Goal: Information Seeking & Learning: Learn about a topic

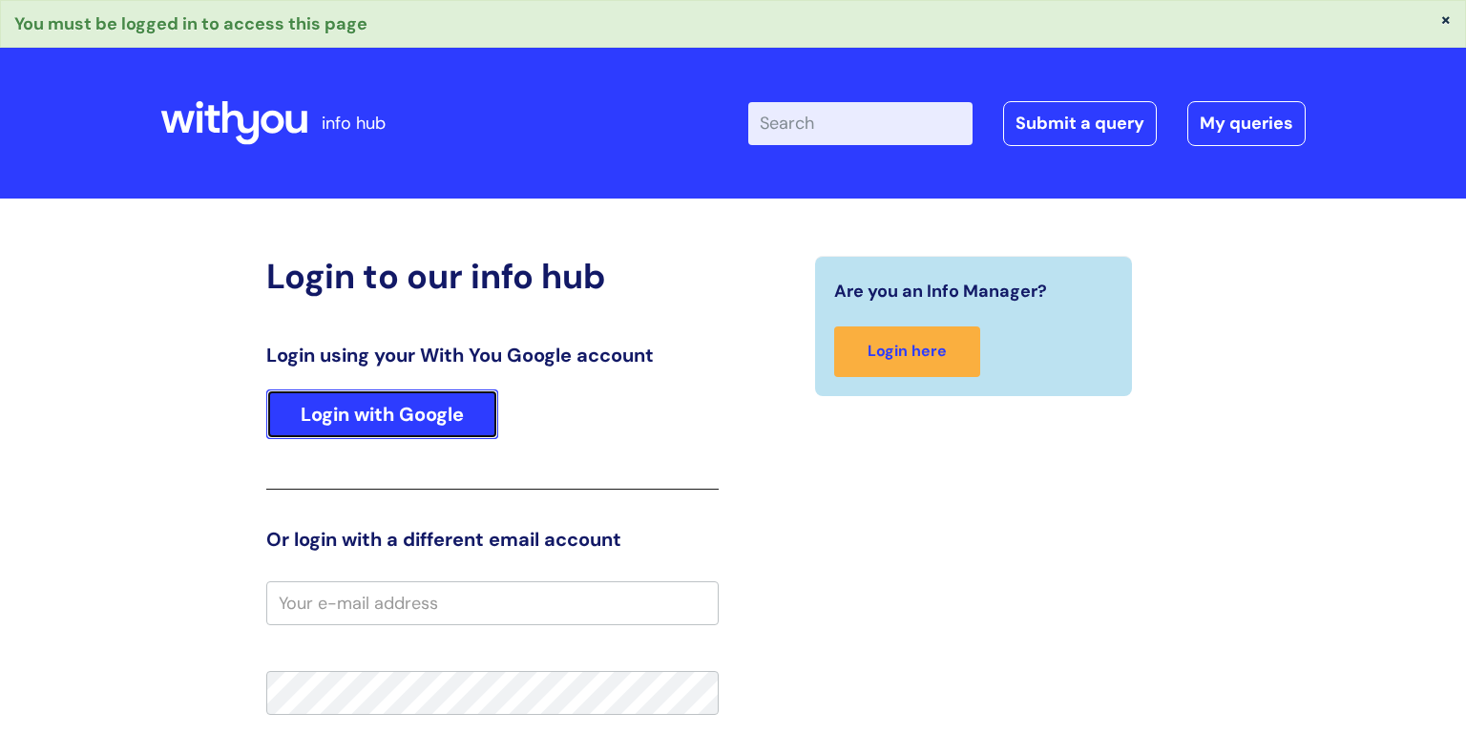
click at [387, 412] on link "Login with Google" at bounding box center [382, 414] width 232 height 50
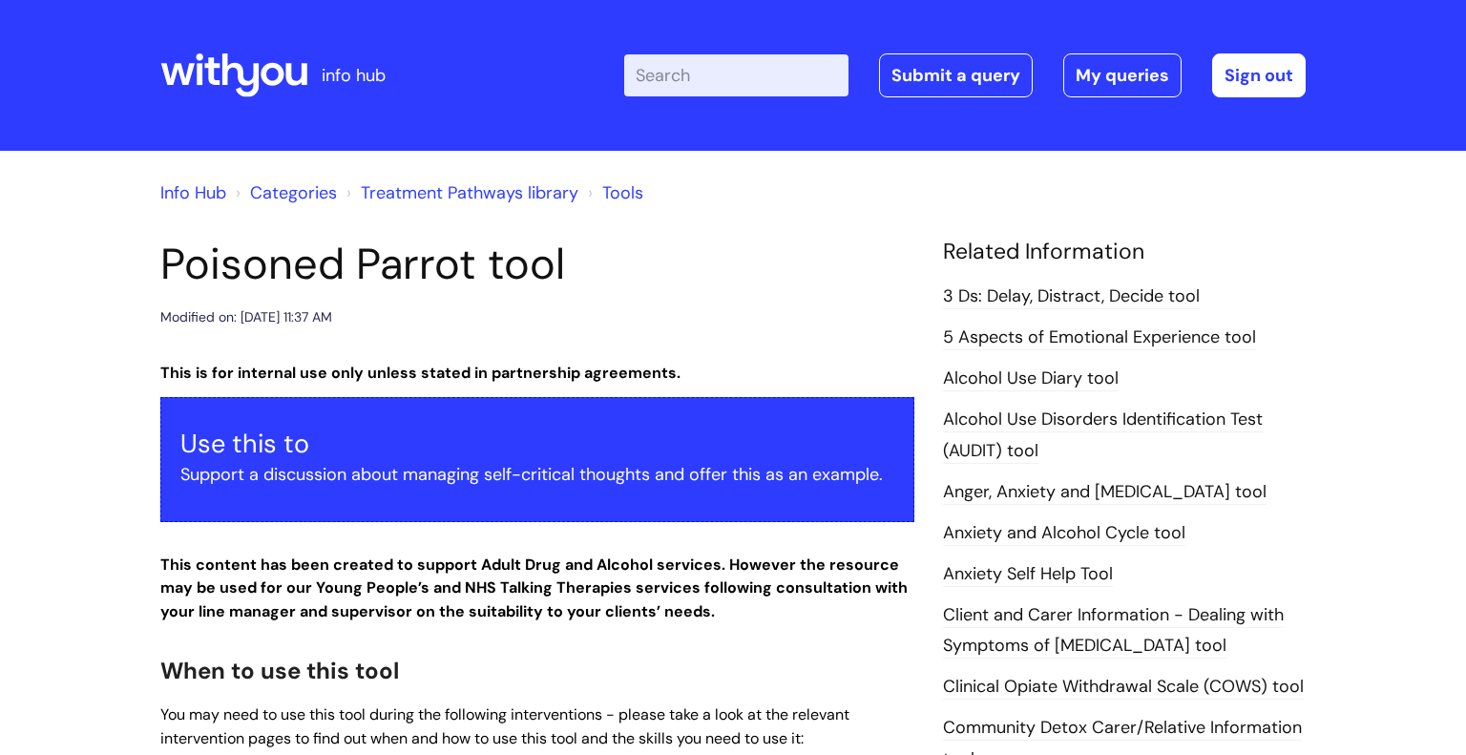
click at [476, 476] on p "Support a discussion about managing self-critical thoughts and offer this as an…" at bounding box center [537, 474] width 714 height 31
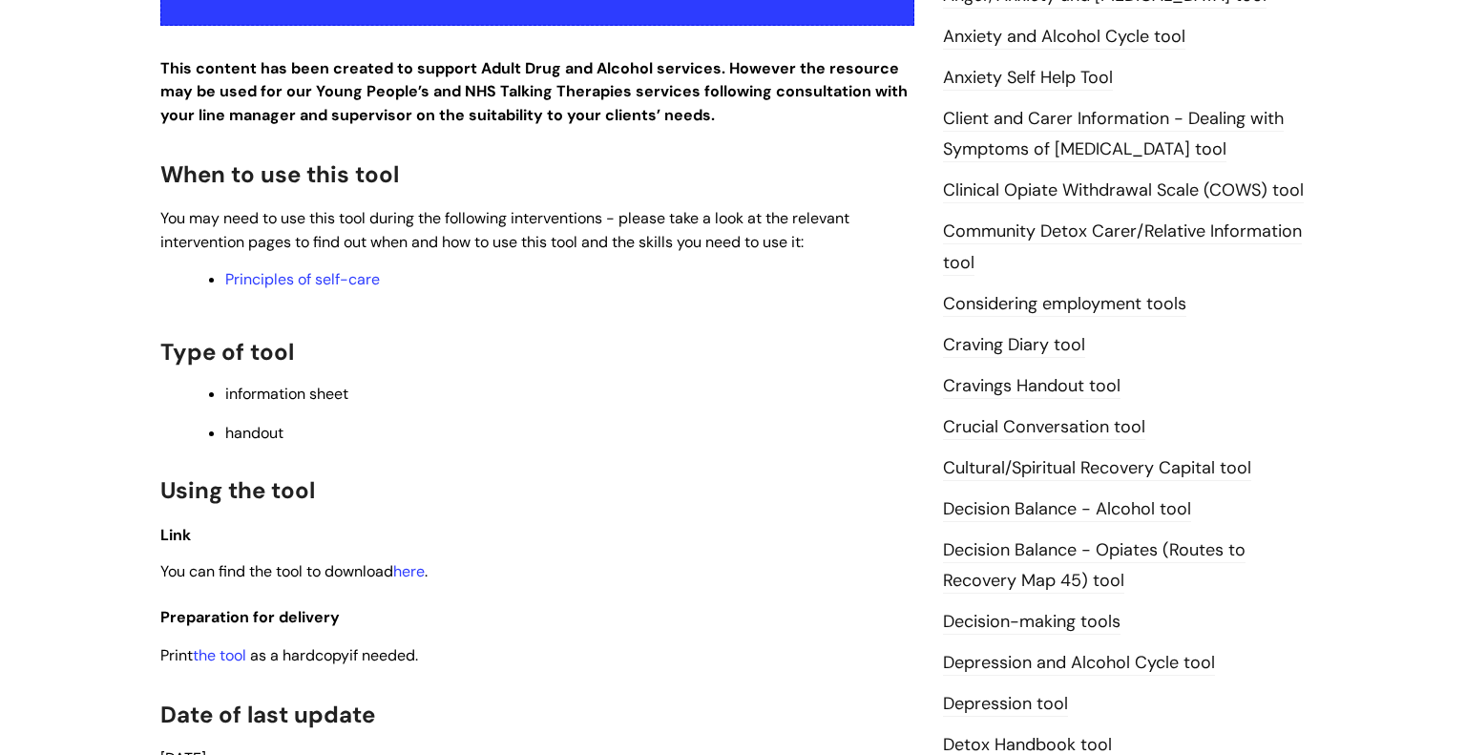
scroll to position [534, 0]
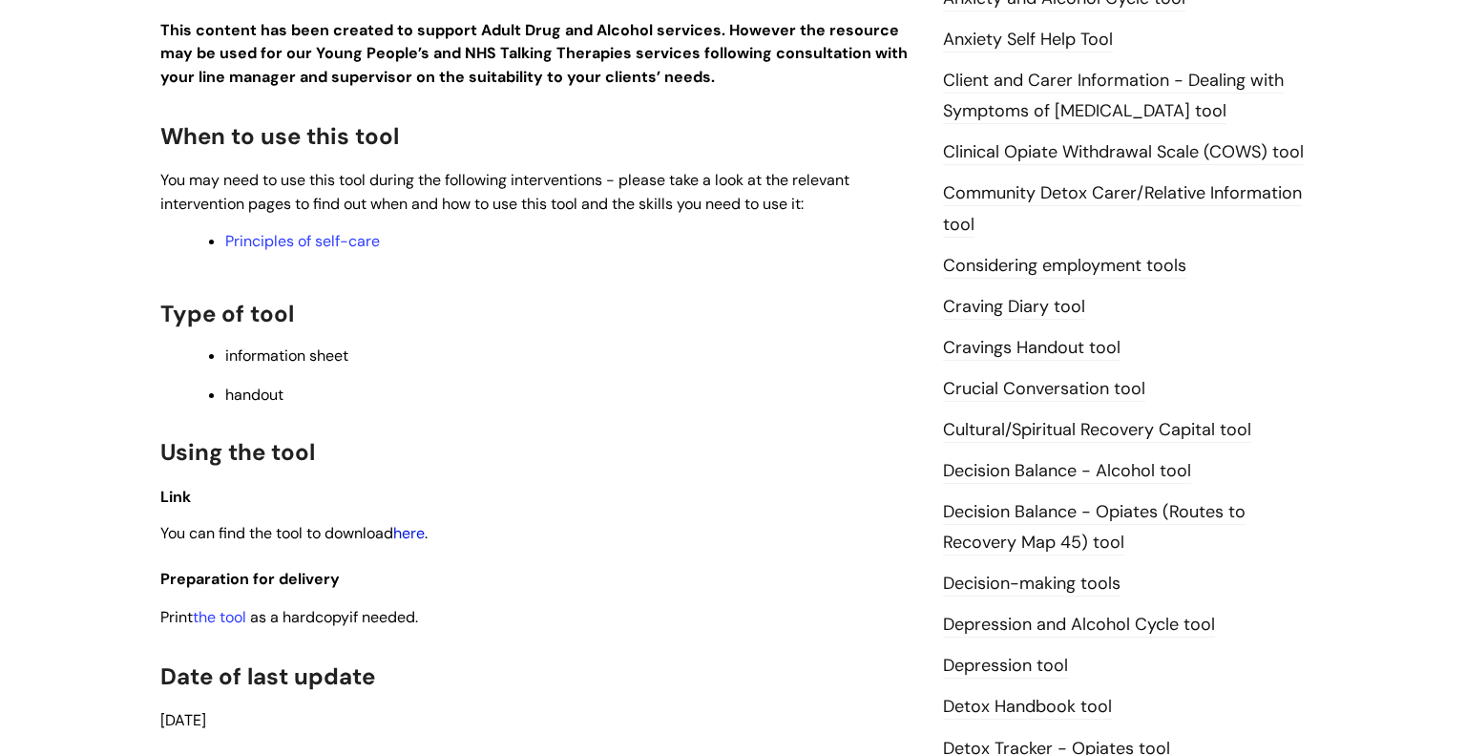
click at [416, 534] on link "here" at bounding box center [408, 533] width 31 height 20
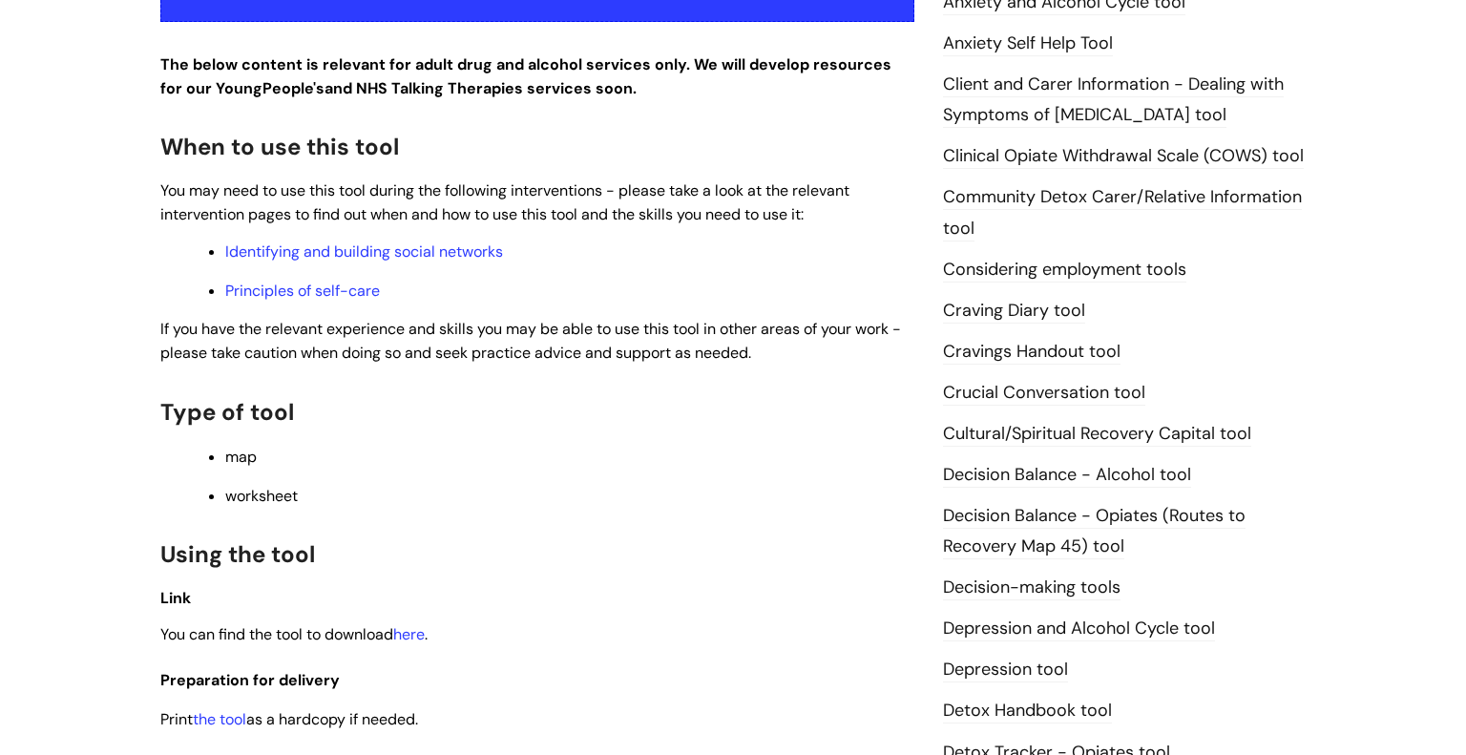
scroll to position [534, 0]
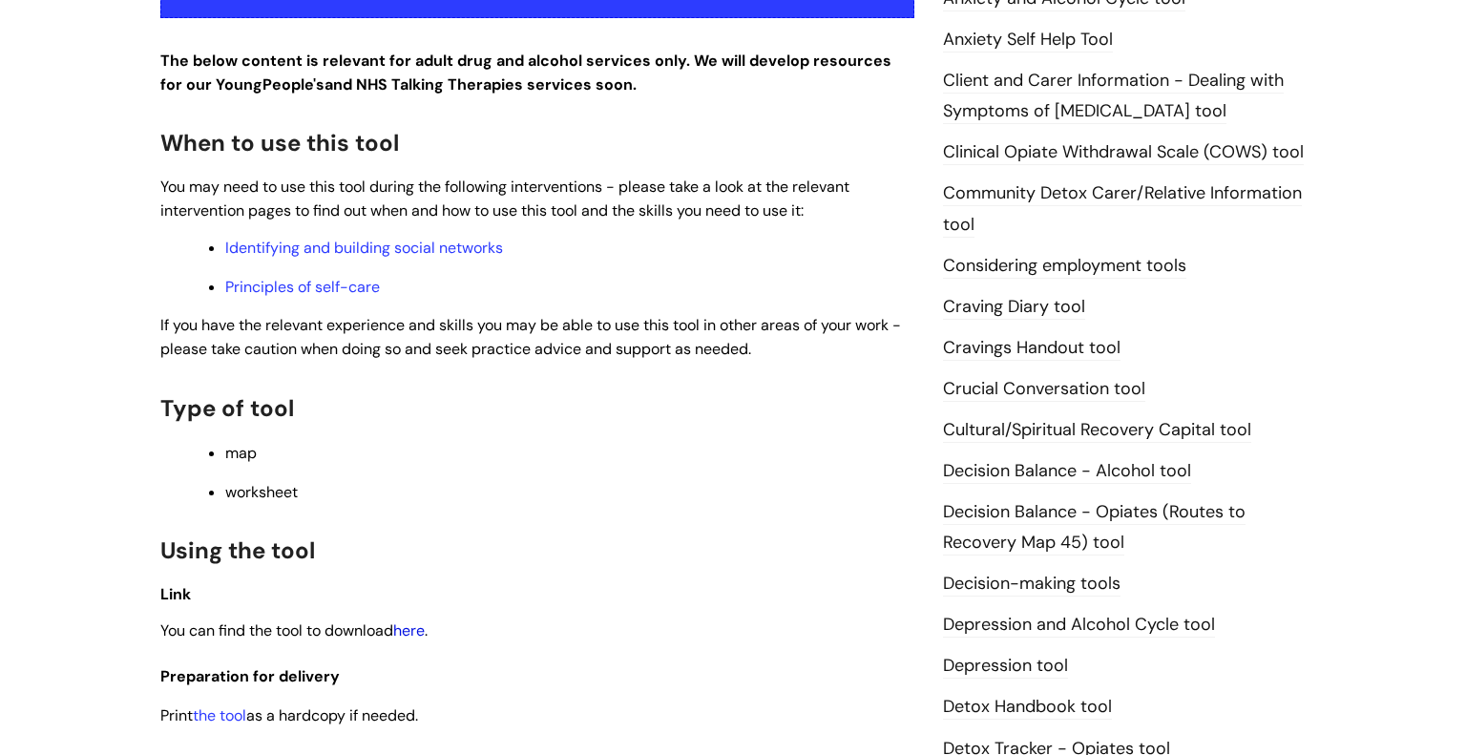
click at [421, 635] on link "here" at bounding box center [408, 630] width 31 height 20
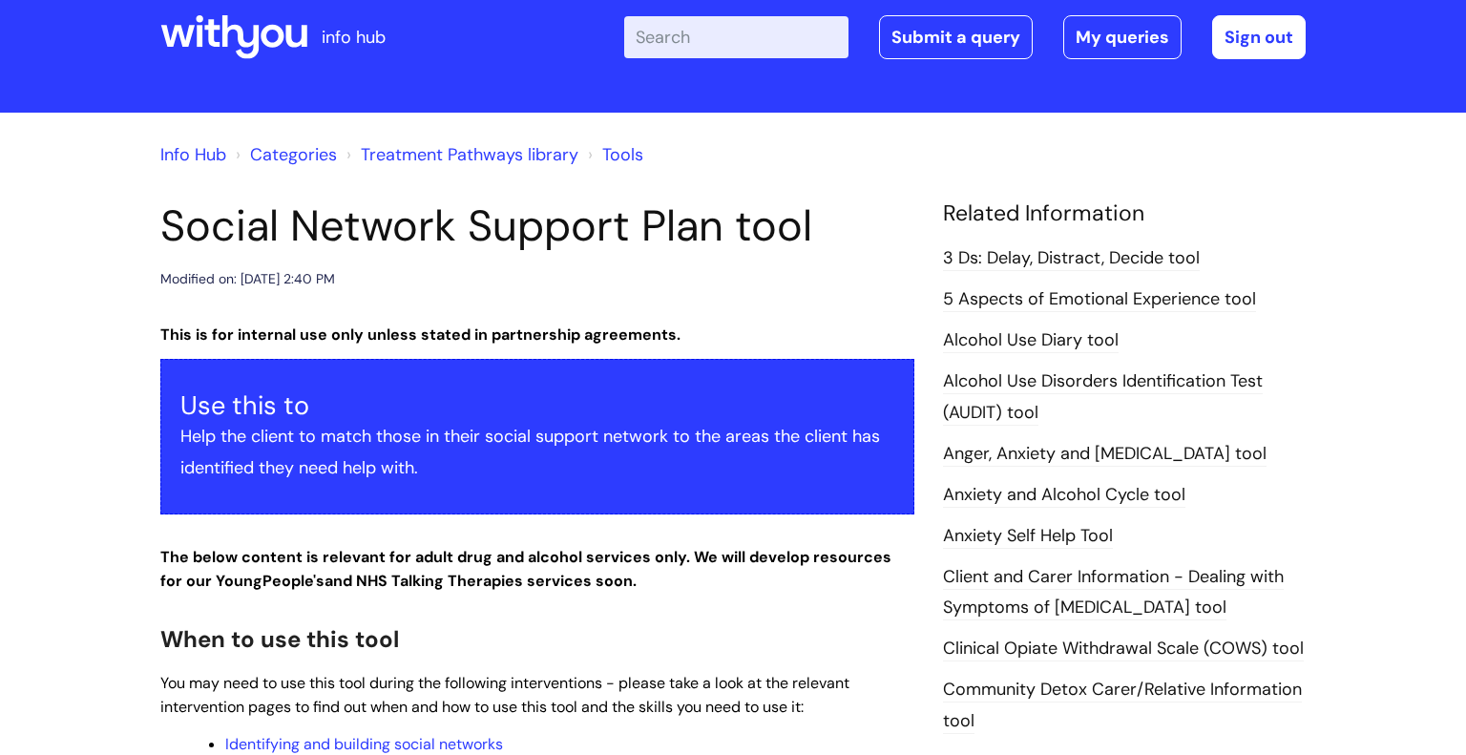
scroll to position [0, 0]
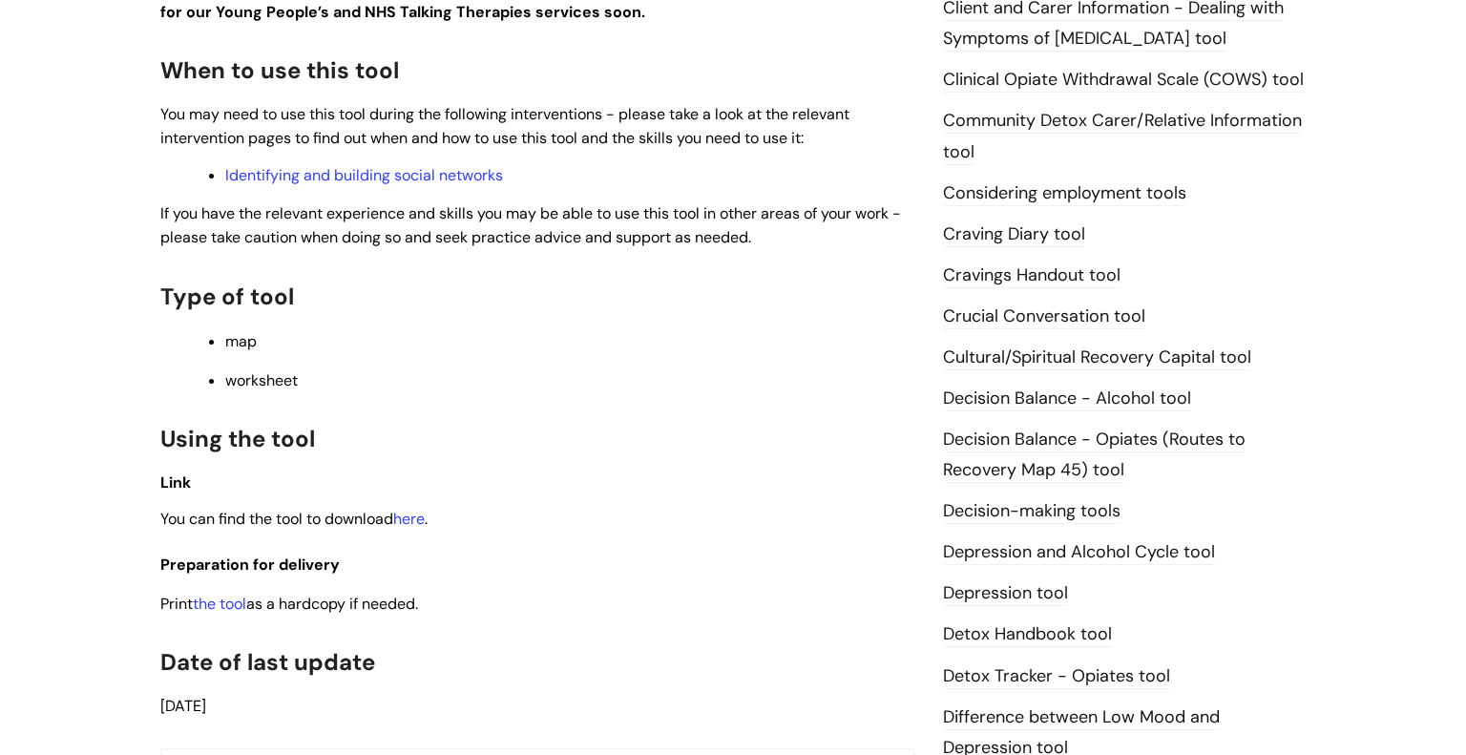
scroll to position [611, 0]
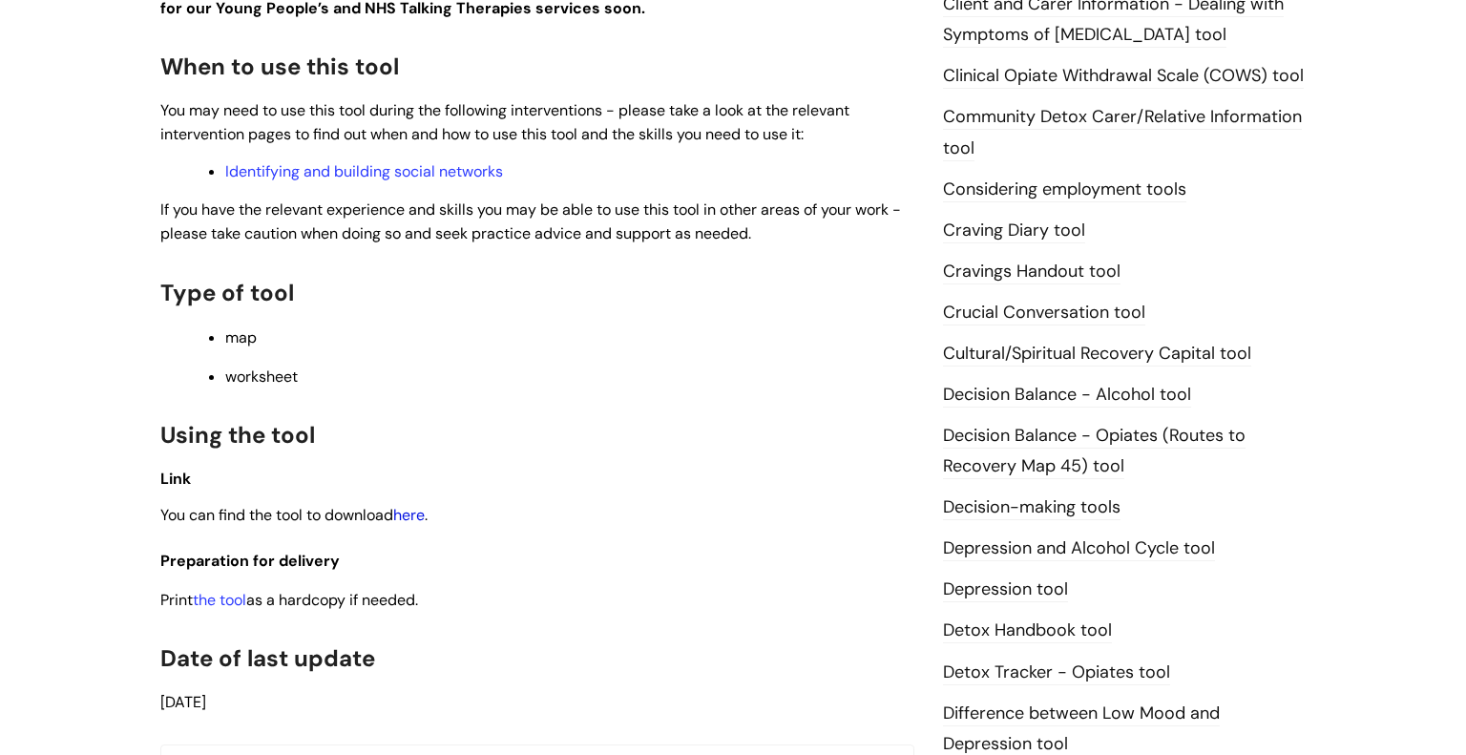
click at [422, 520] on link "here" at bounding box center [408, 515] width 31 height 20
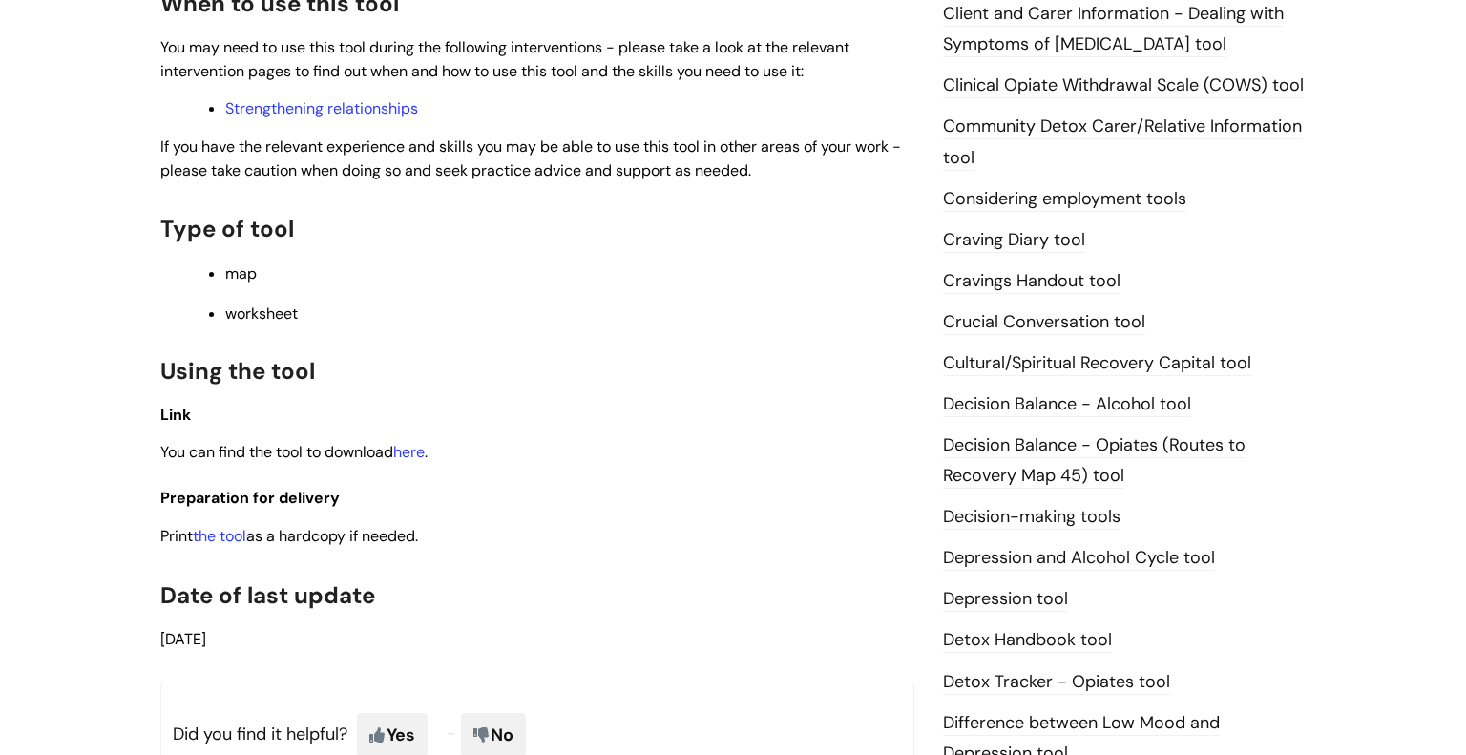
scroll to position [611, 0]
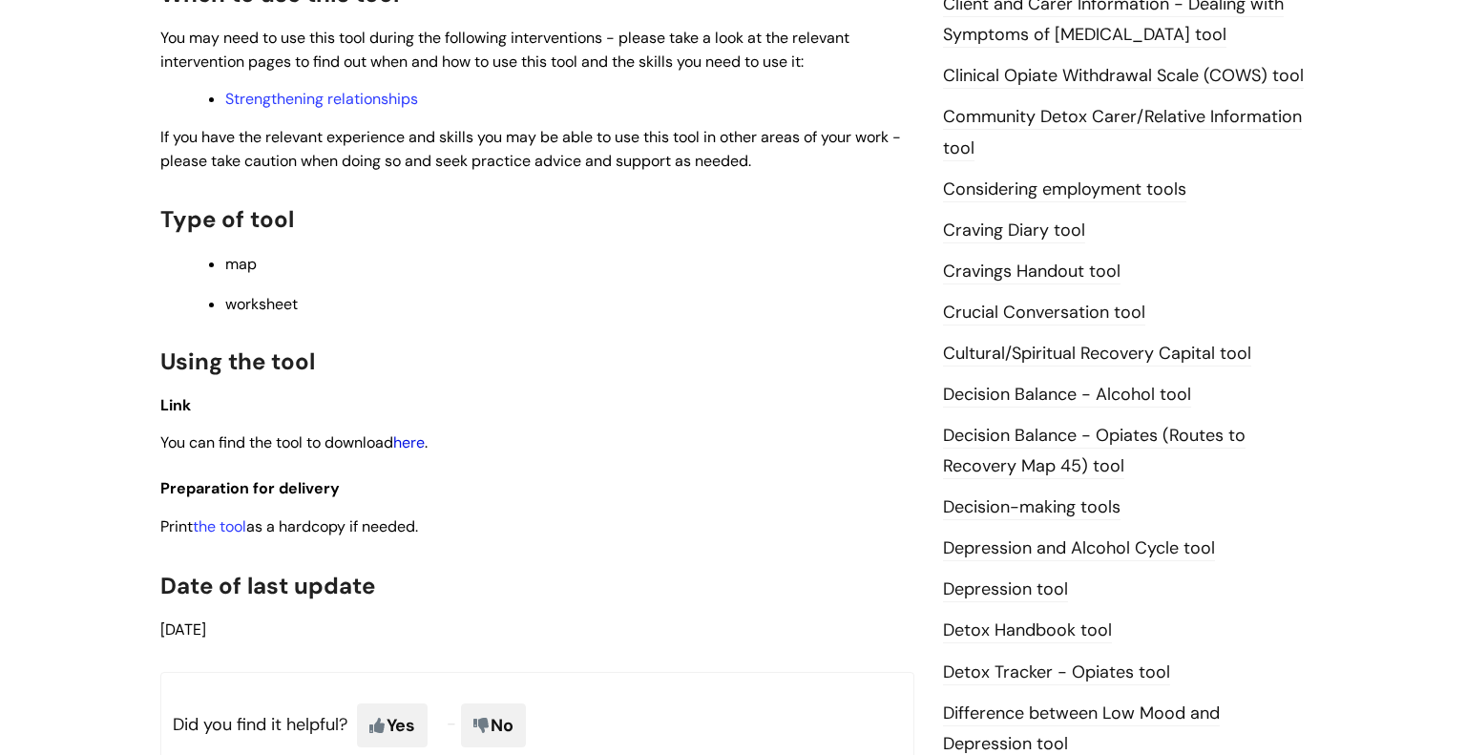
click at [412, 448] on link "here" at bounding box center [408, 442] width 31 height 20
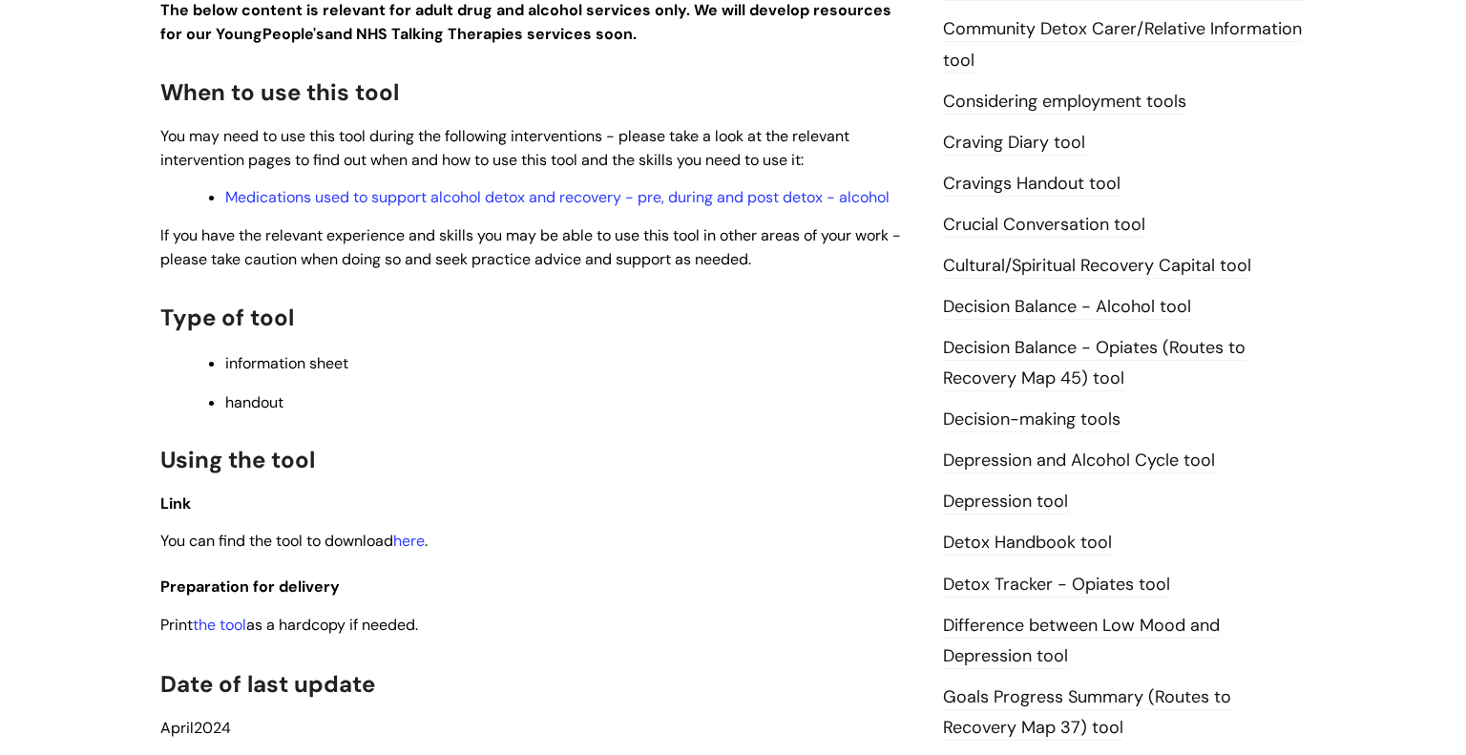
scroll to position [725, 0]
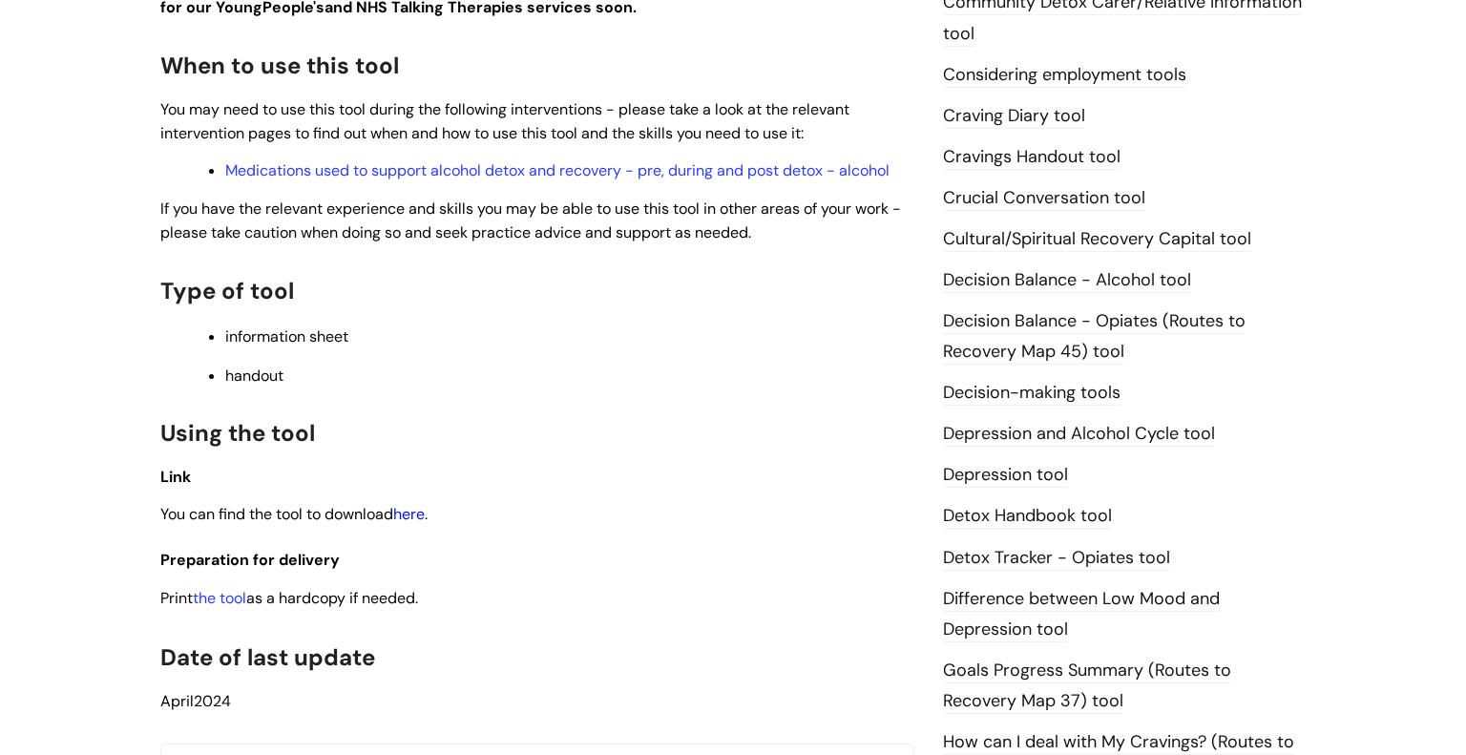
click at [417, 521] on link "here" at bounding box center [408, 514] width 31 height 20
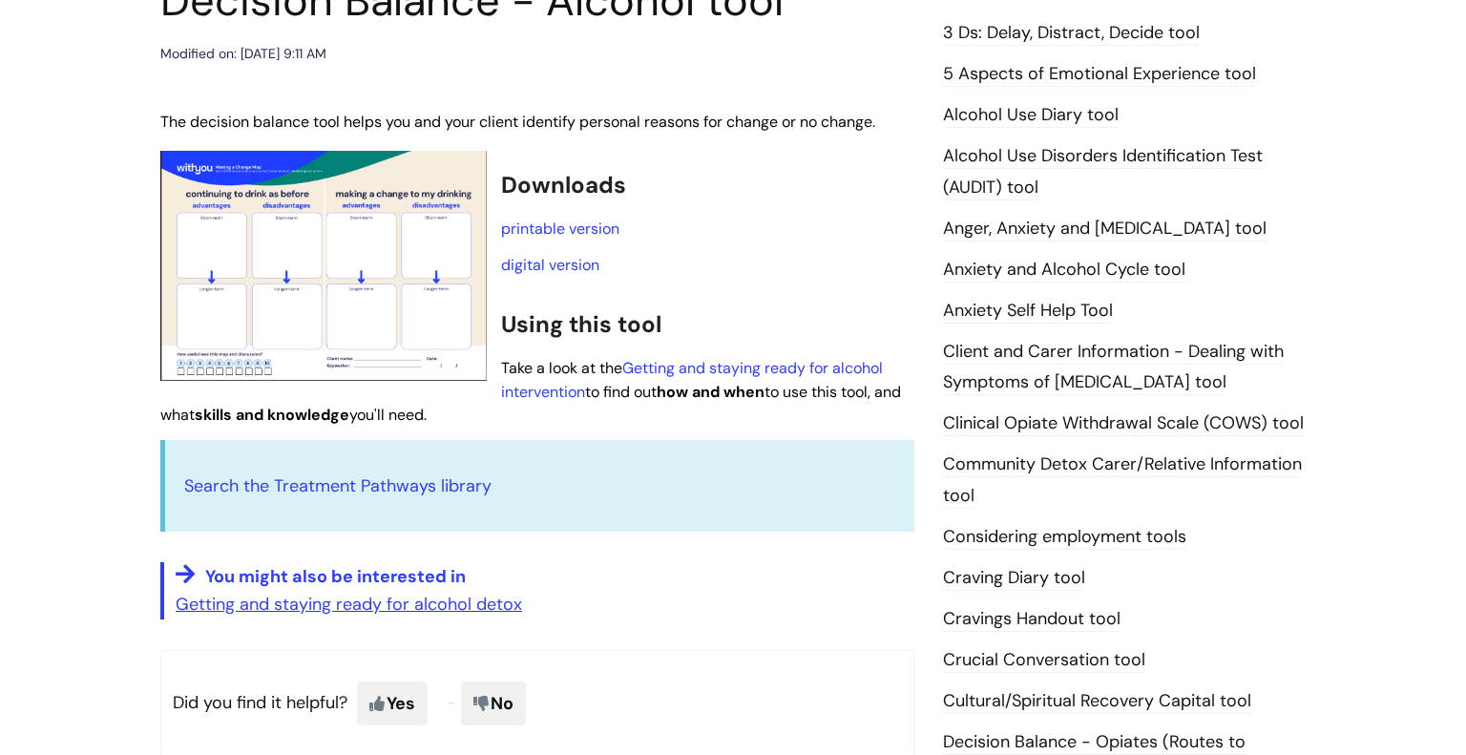
scroll to position [267, 0]
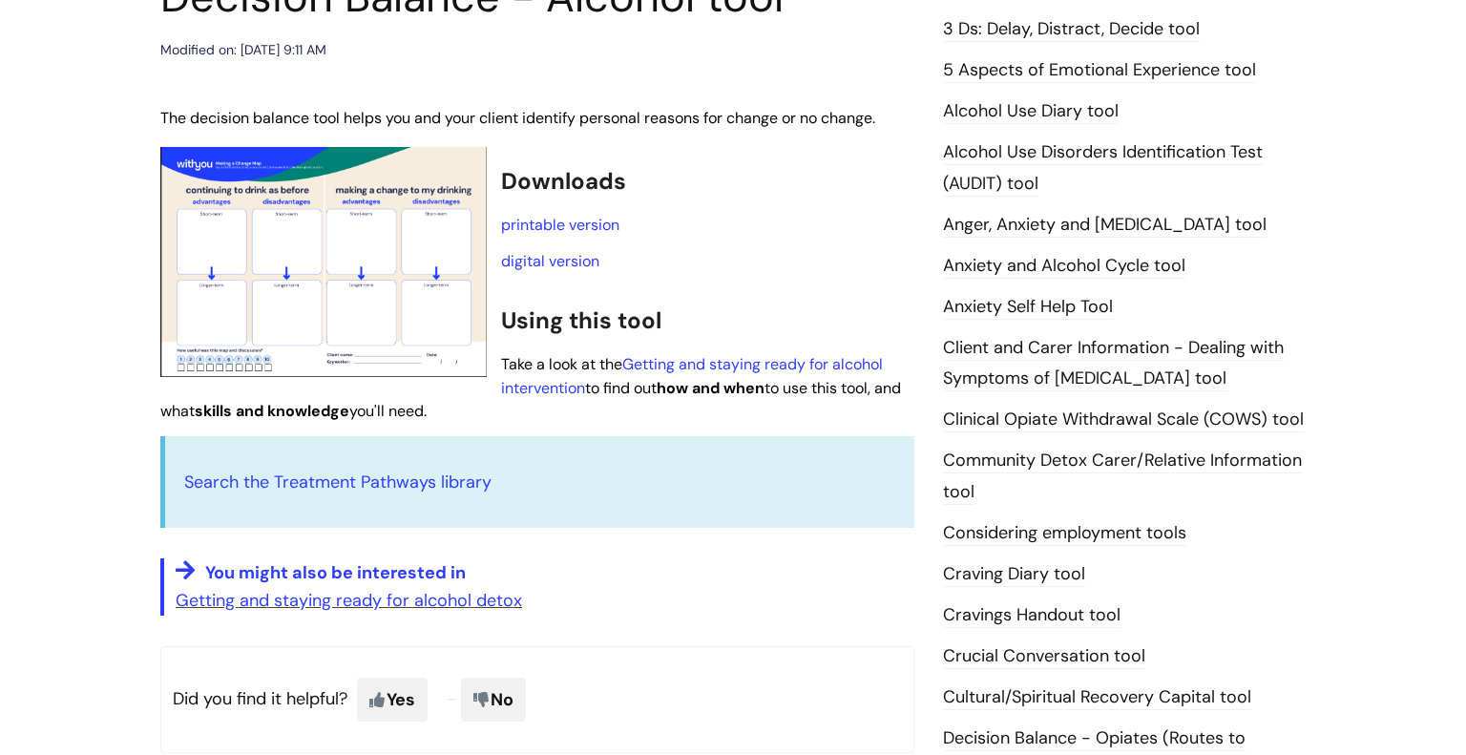
click at [337, 313] on img at bounding box center [323, 262] width 326 height 230
click at [543, 224] on link "printable version" at bounding box center [560, 225] width 118 height 20
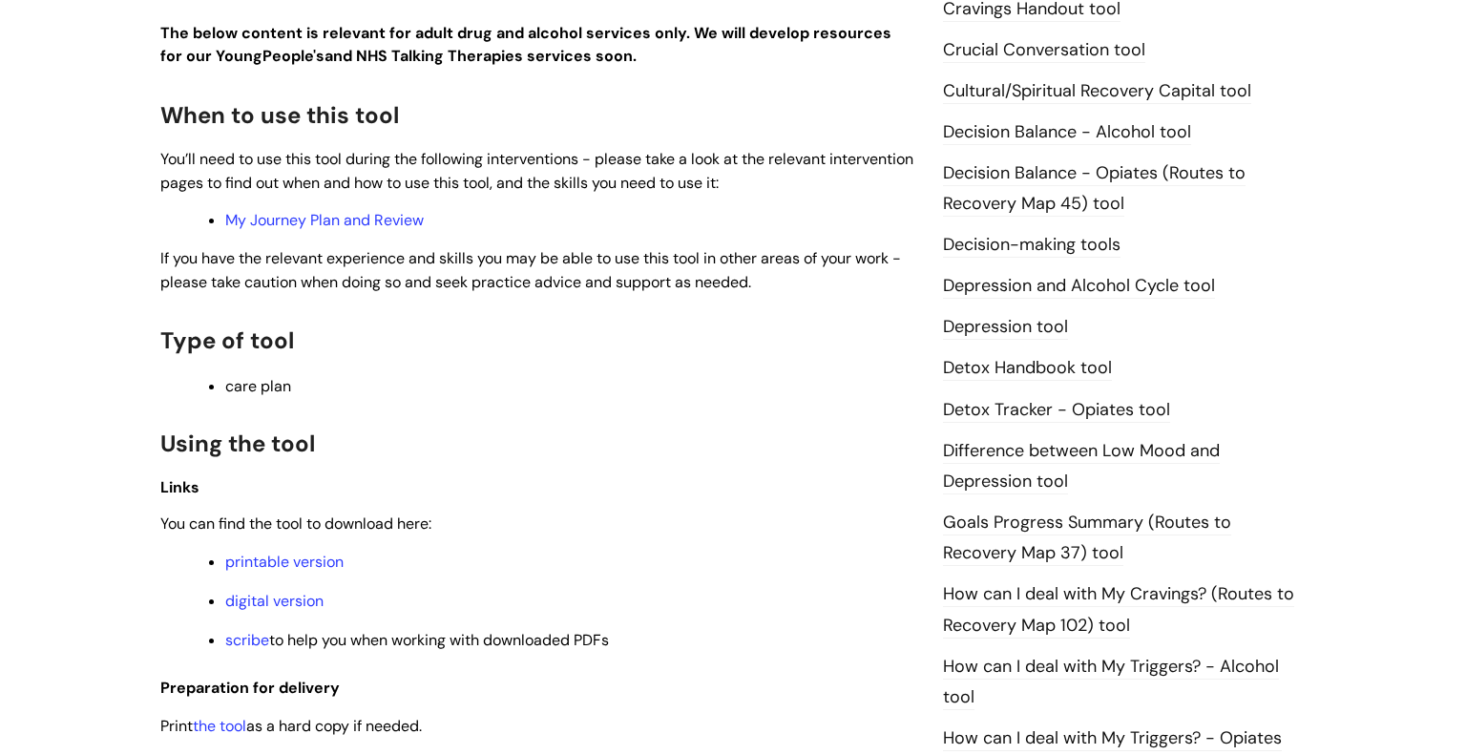
scroll to position [878, 0]
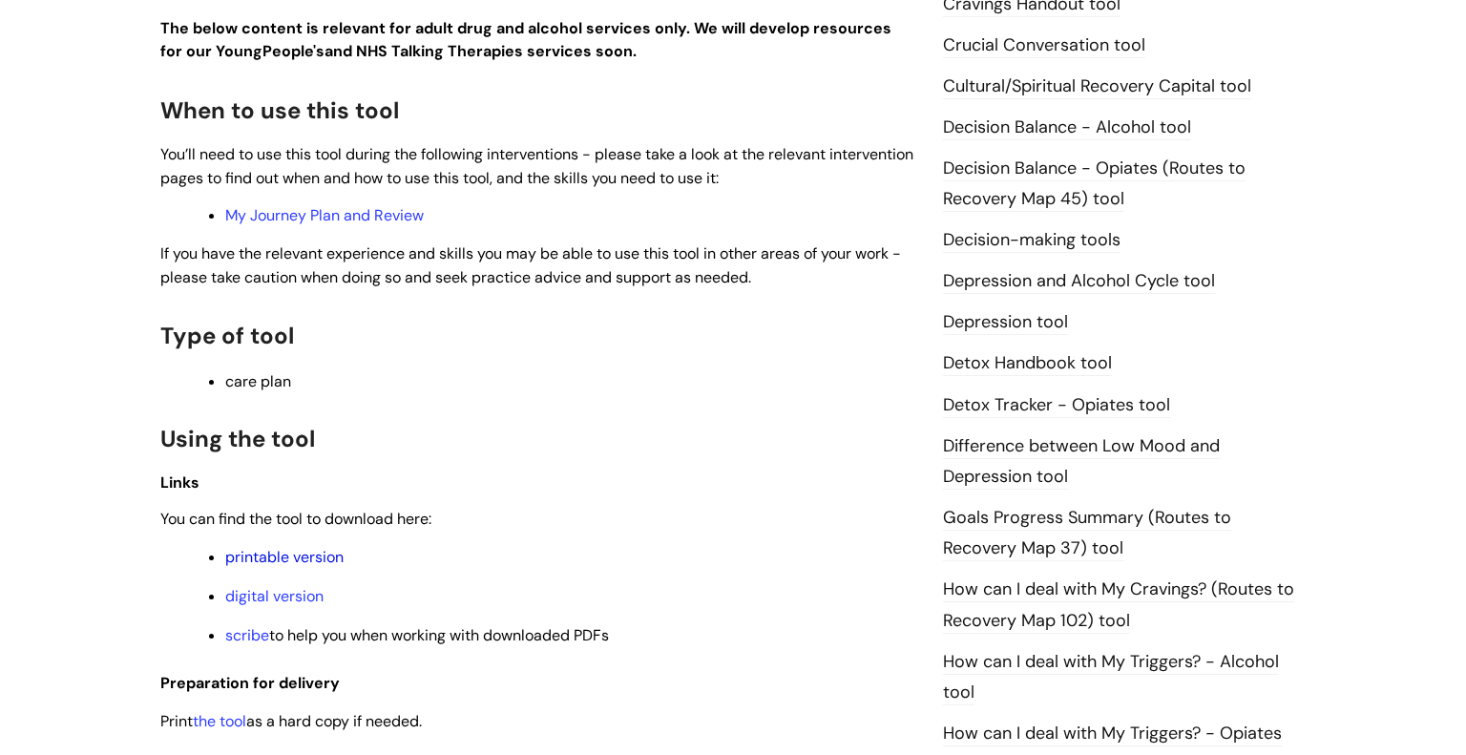
click at [313, 559] on link "printable version" at bounding box center [284, 557] width 118 height 20
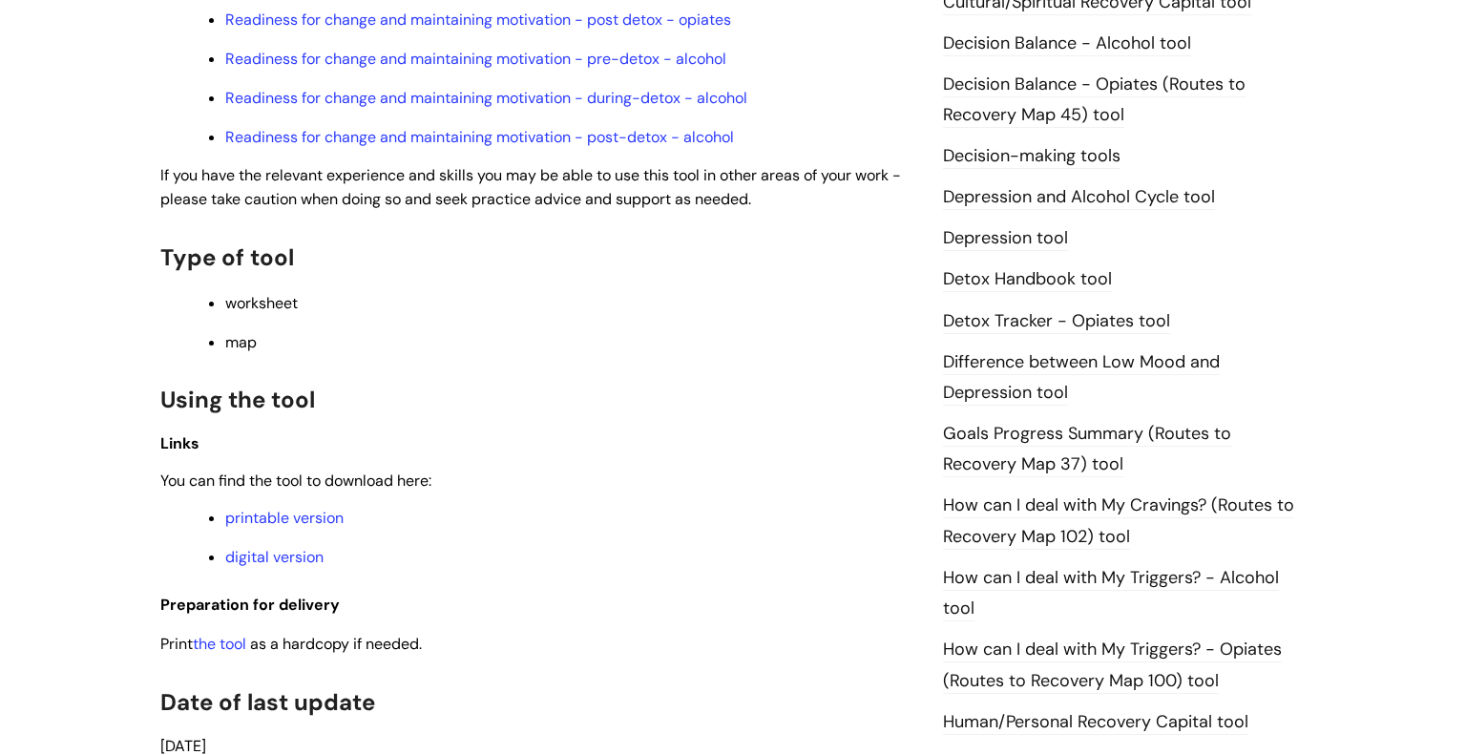
scroll to position [992, 0]
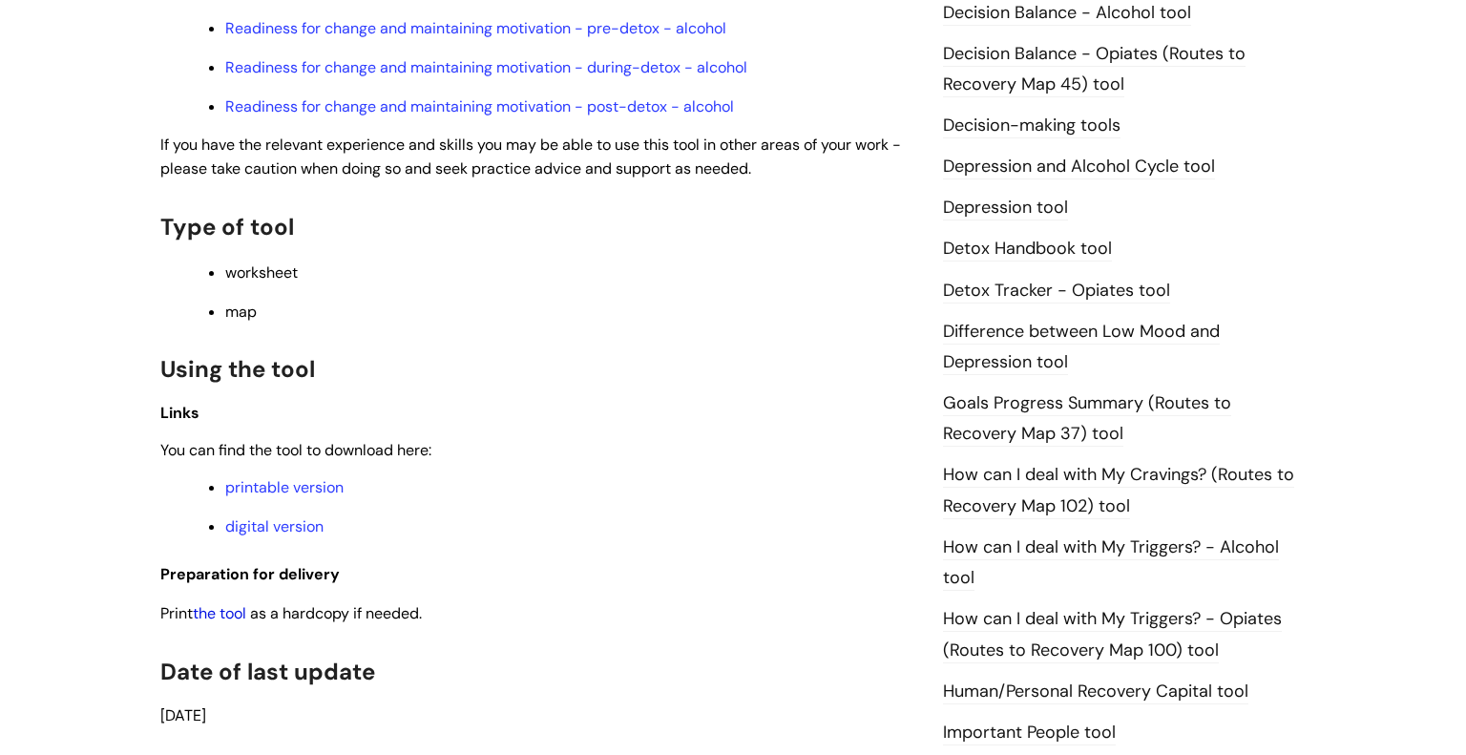
click at [234, 623] on link "the tool" at bounding box center [219, 613] width 53 height 20
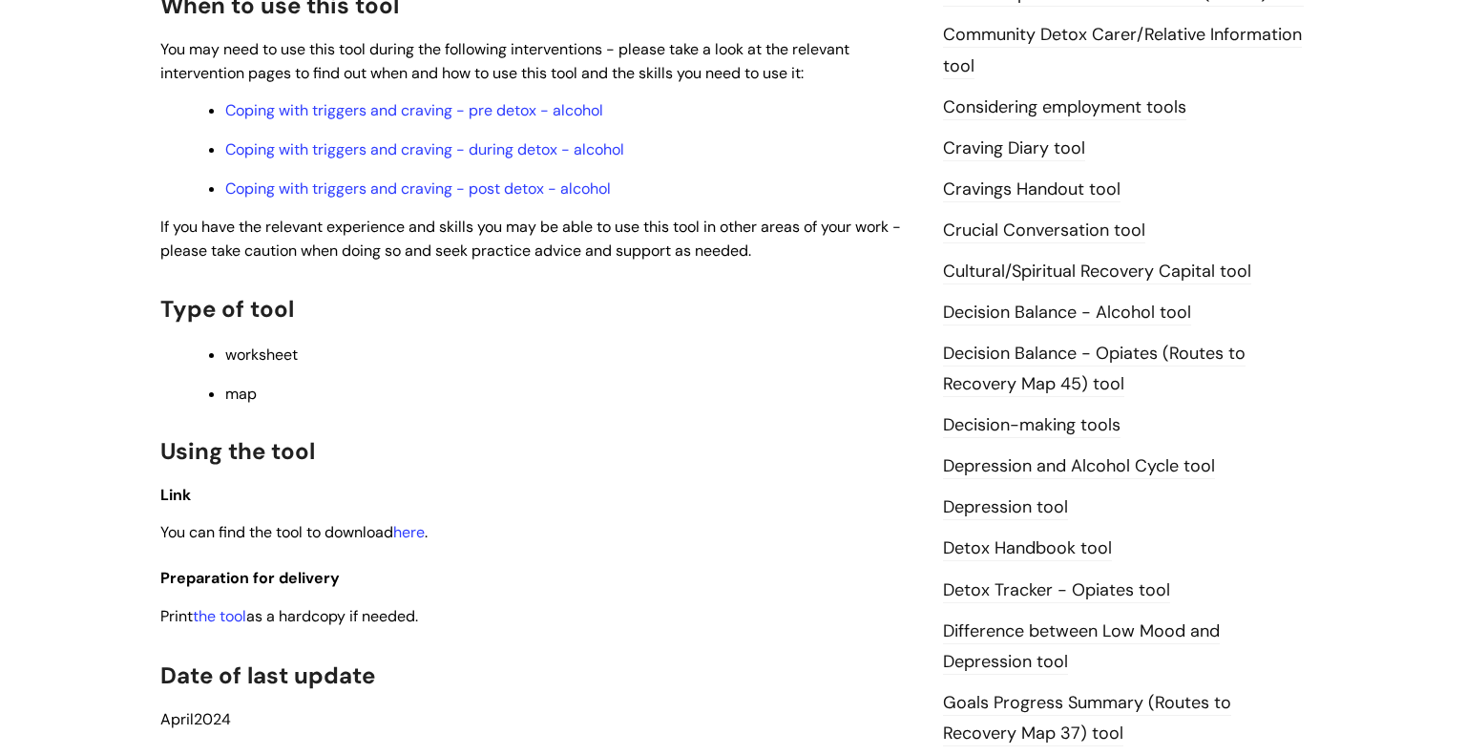
scroll to position [763, 0]
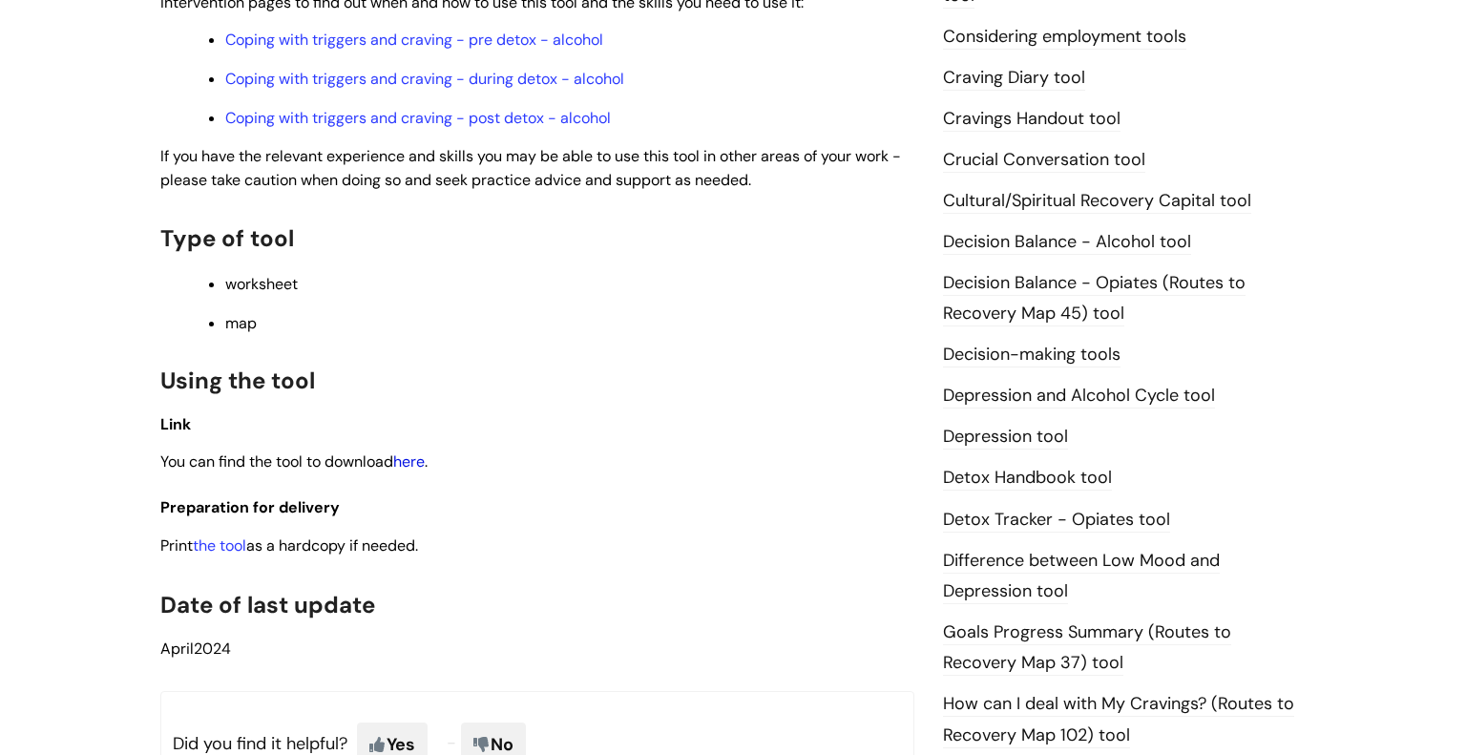
click at [419, 469] on link "here" at bounding box center [408, 461] width 31 height 20
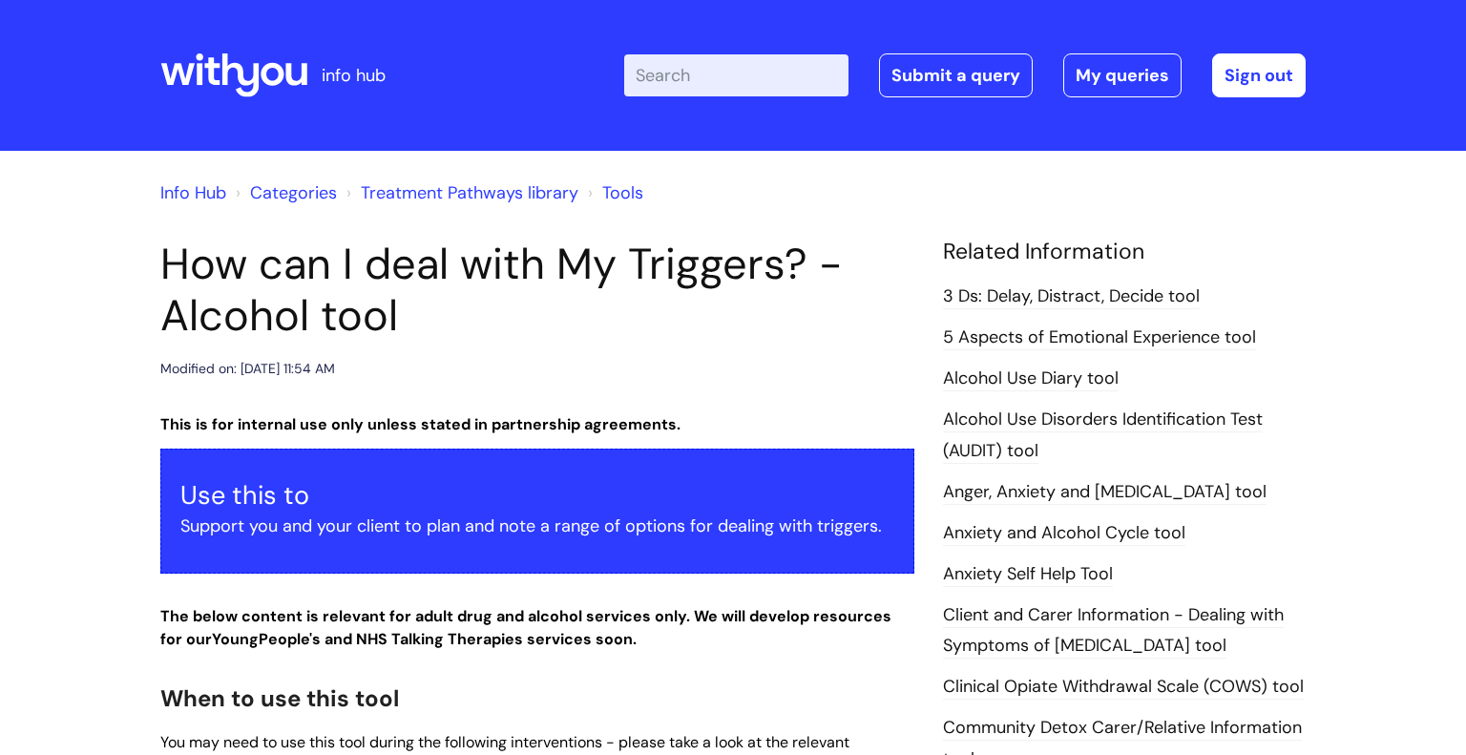
scroll to position [763, 0]
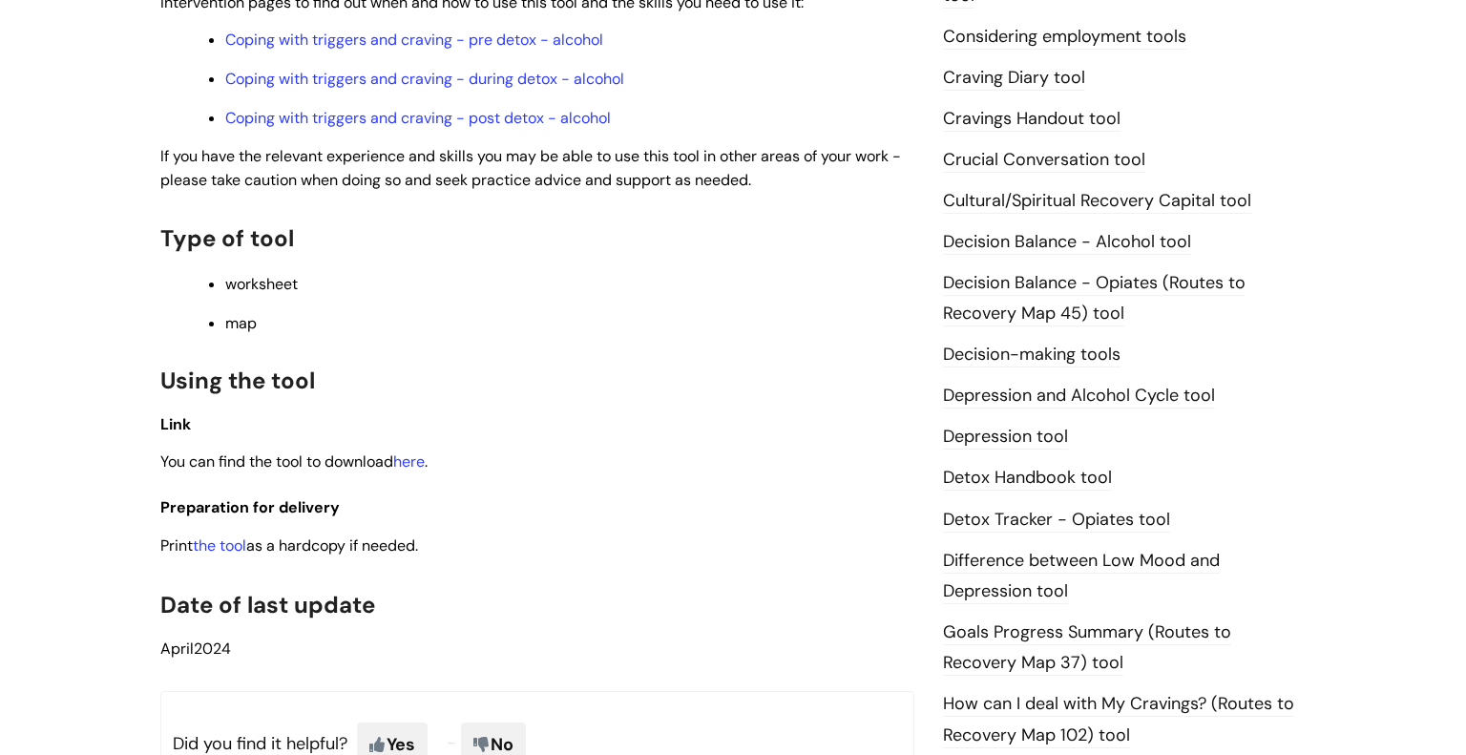
click at [854, 105] on ul "Coping with triggers and craving - pre detox - alcohol Coping with triggers and…" at bounding box center [546, 78] width 735 height 102
